Goal: Navigation & Orientation: Find specific page/section

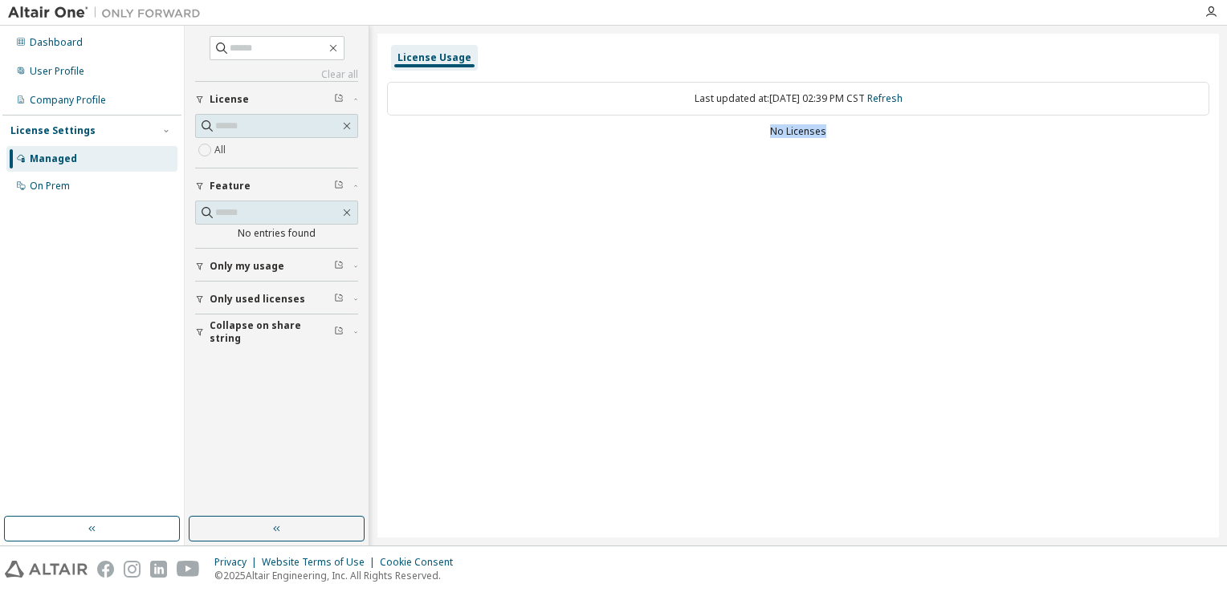
drag, startPoint x: 823, startPoint y: 137, endPoint x: 732, endPoint y: 144, distance: 90.9
click at [732, 144] on div "Last updated at: Fri 2025-09-12 02:39 PM CST Refresh No Licenses" at bounding box center [798, 111] width 822 height 79
click at [53, 51] on div "Dashboard" at bounding box center [91, 43] width 171 height 26
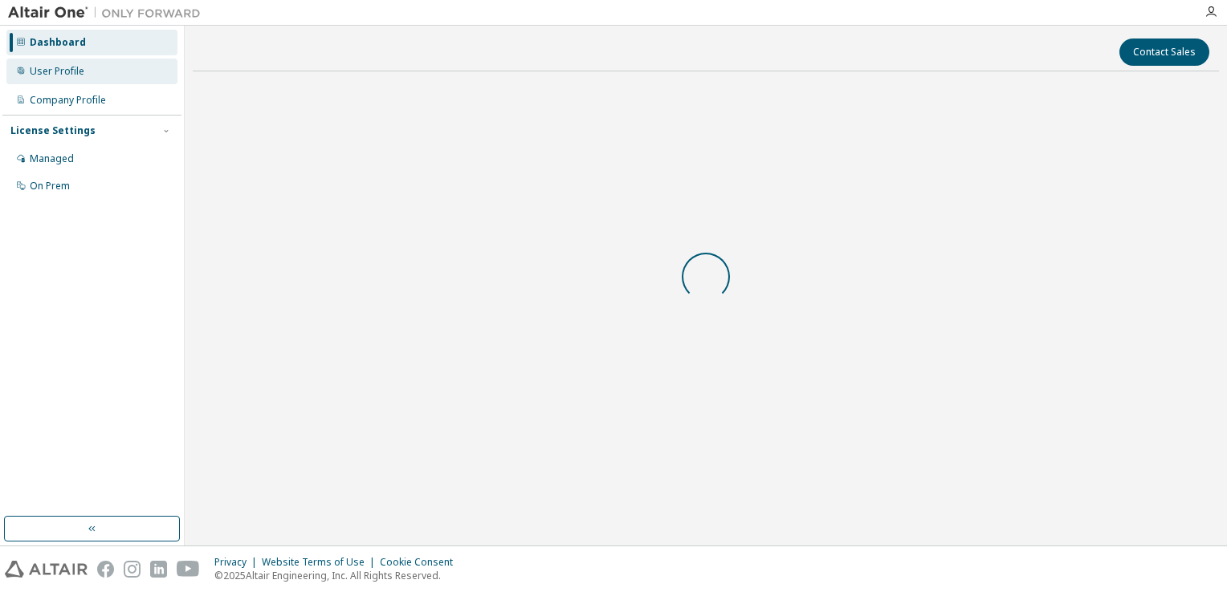
click at [53, 70] on div "User Profile" at bounding box center [57, 71] width 55 height 13
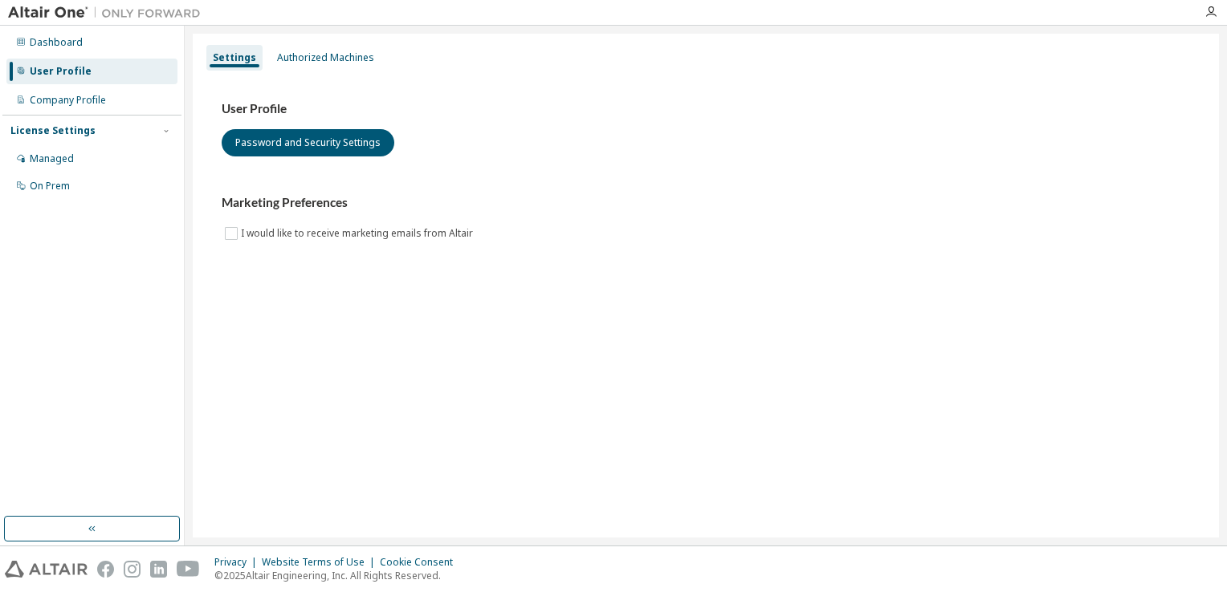
click at [58, 59] on div "User Profile" at bounding box center [91, 72] width 171 height 26
click at [60, 50] on div "Dashboard" at bounding box center [91, 43] width 171 height 26
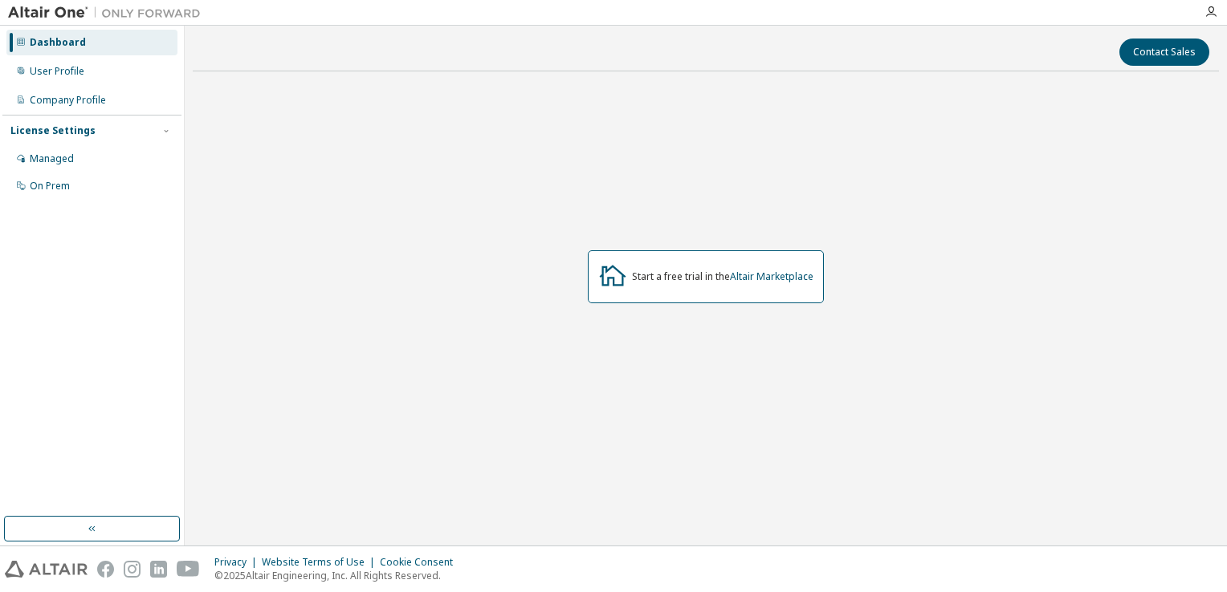
click at [1203, 12] on div at bounding box center [1211, 12] width 32 height 13
click at [1215, 12] on icon "button" at bounding box center [1210, 12] width 13 height 13
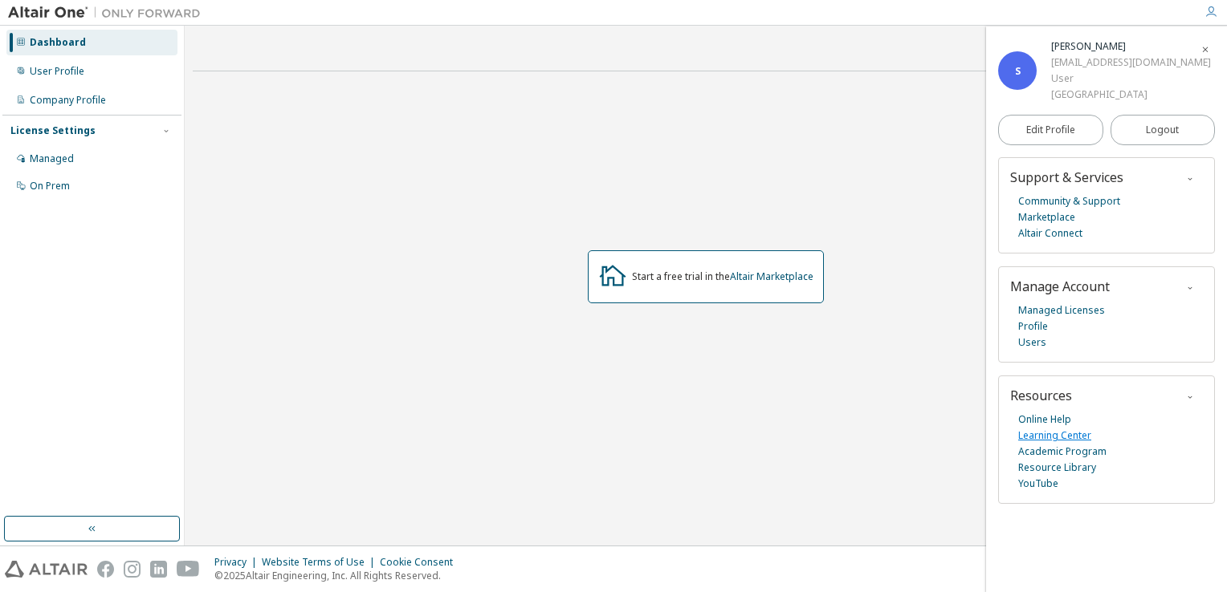
click at [1050, 429] on link "Learning Center" at bounding box center [1054, 436] width 73 height 16
